Goal: Task Accomplishment & Management: Complete application form

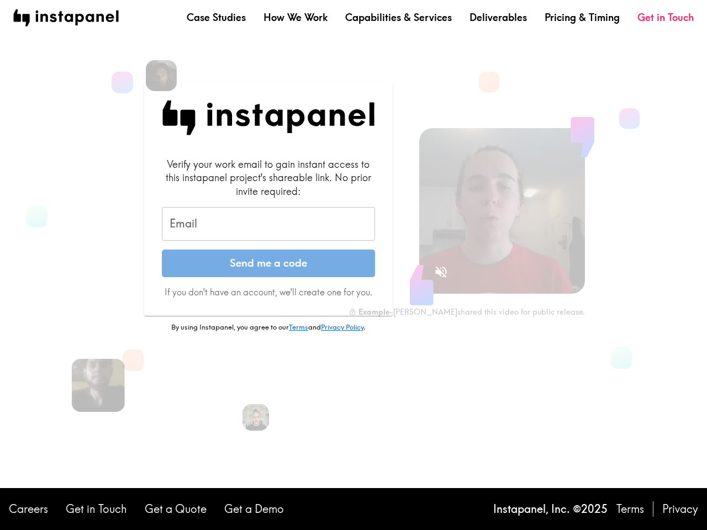
click at [354, 265] on button "Send me a code" at bounding box center [268, 264] width 213 height 28
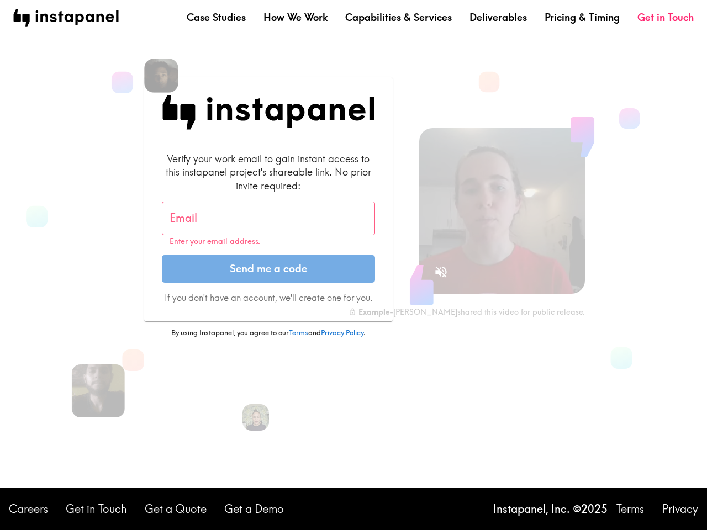
click at [161, 76] on img at bounding box center [161, 76] width 34 height 34
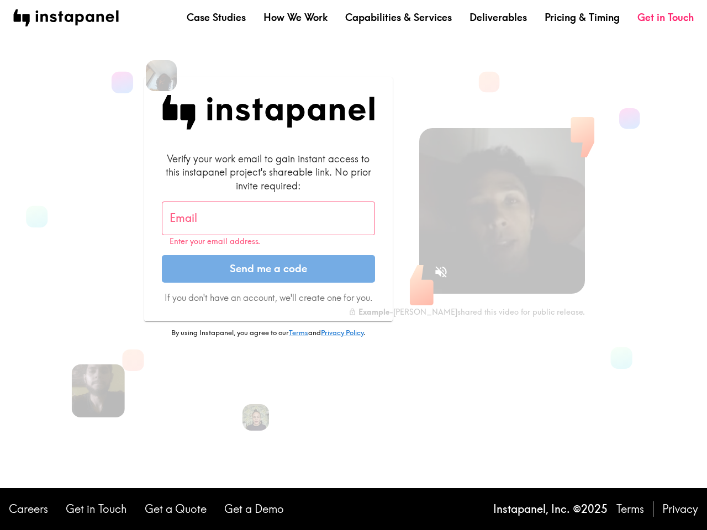
click at [268, 224] on input "Email" at bounding box center [268, 219] width 213 height 34
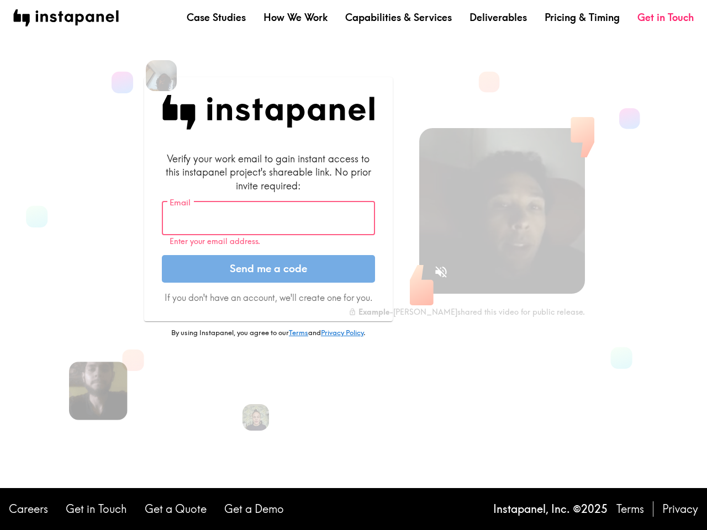
click at [98, 386] on img at bounding box center [98, 391] width 59 height 59
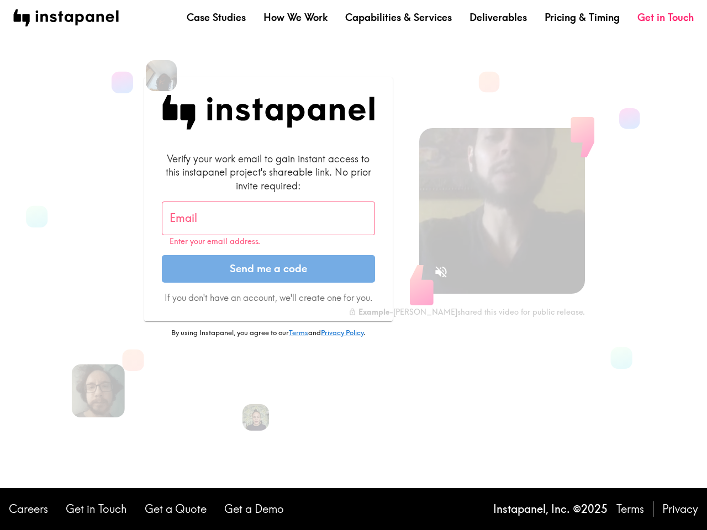
click at [441, 272] on icon "Sound is off" at bounding box center [441, 272] width 12 height 12
click at [502, 211] on video at bounding box center [502, 211] width 166 height 166
click at [256, 418] on img at bounding box center [255, 417] width 29 height 29
